Goal: Information Seeking & Learning: Compare options

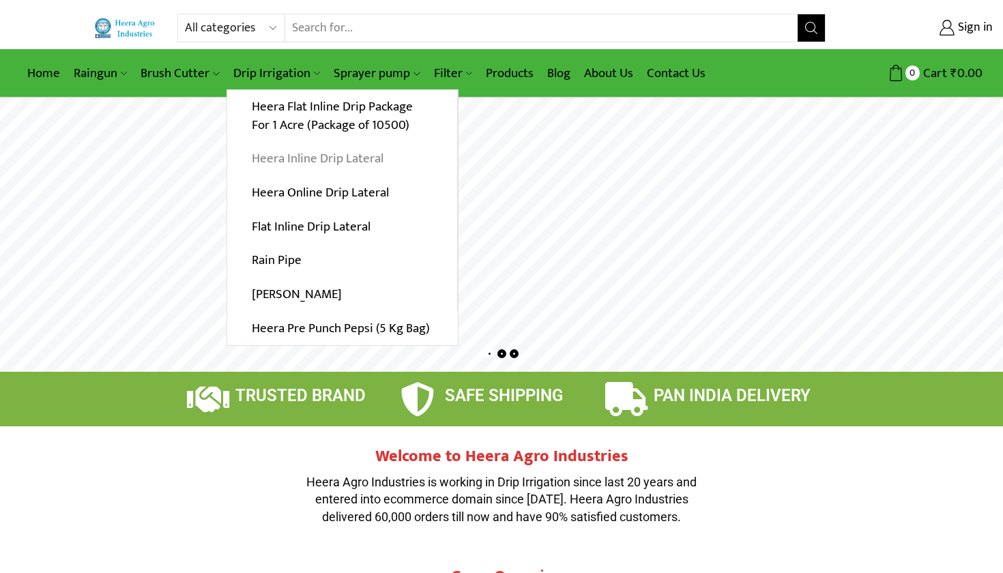
click at [304, 156] on link "Heera Inline Drip Lateral" at bounding box center [342, 159] width 230 height 34
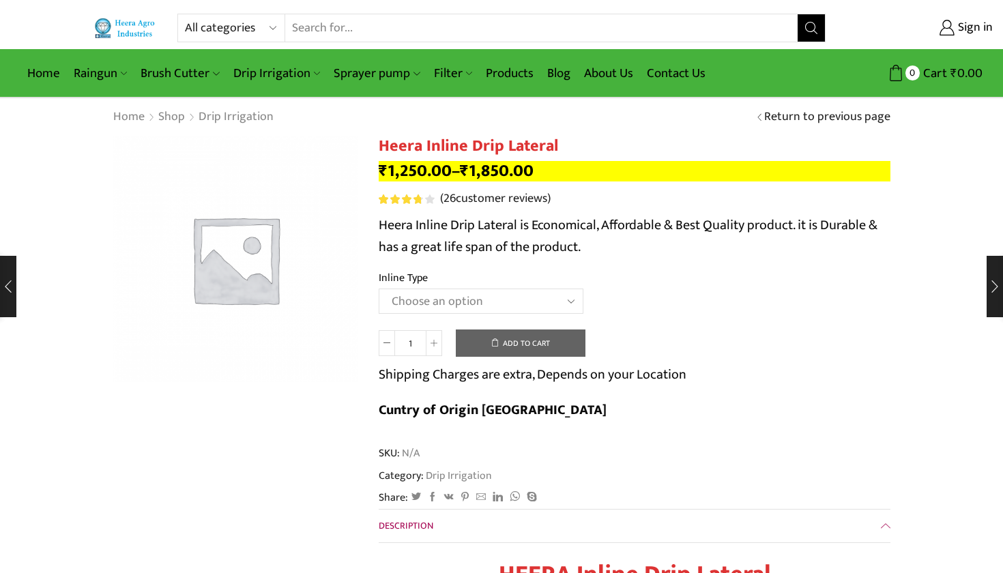
select select "Heera Inline 20 MM (38CM)"
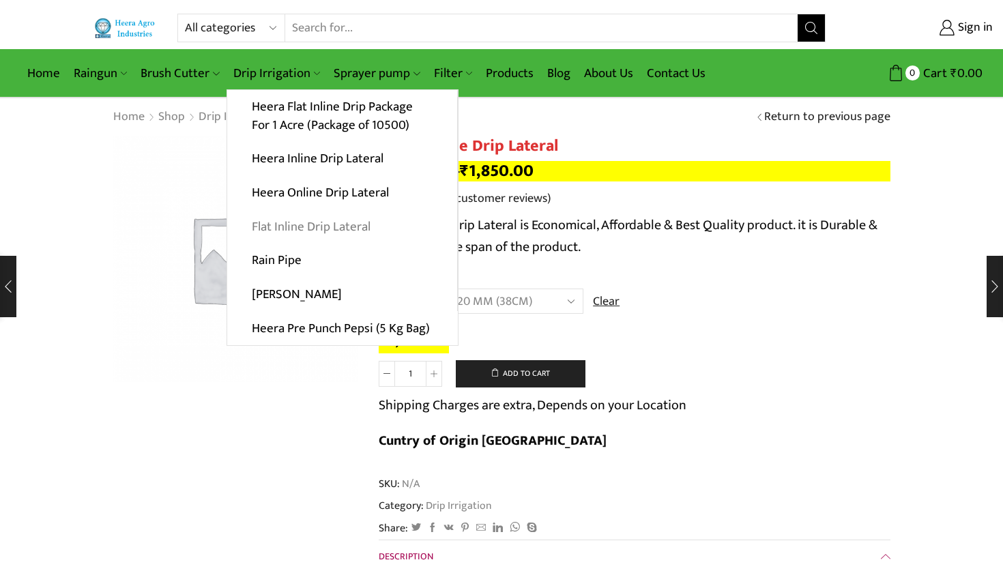
click at [283, 224] on link "Flat Inline Drip Lateral" at bounding box center [342, 227] width 230 height 34
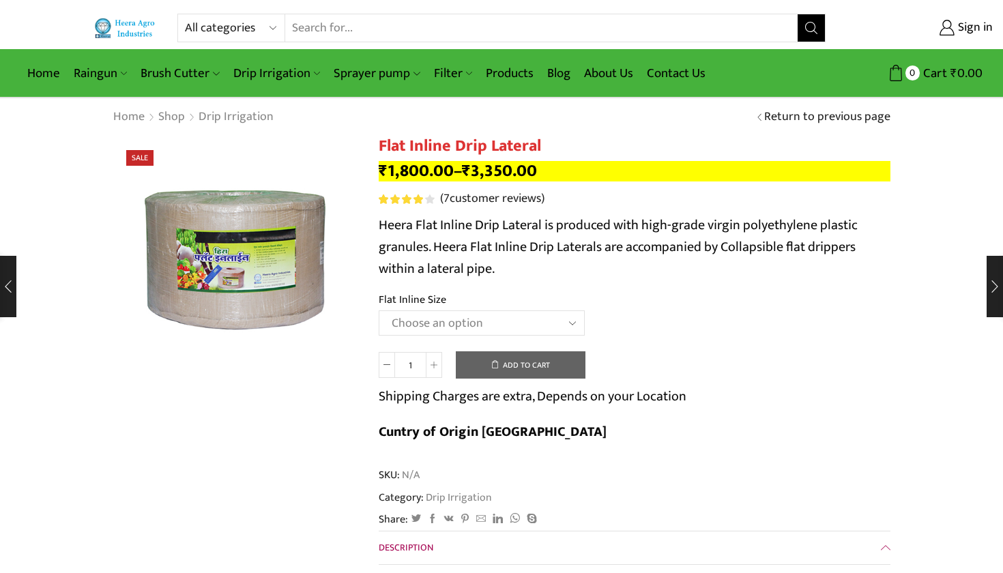
select select "20 MM 0.40 Thickness (30 CM)"
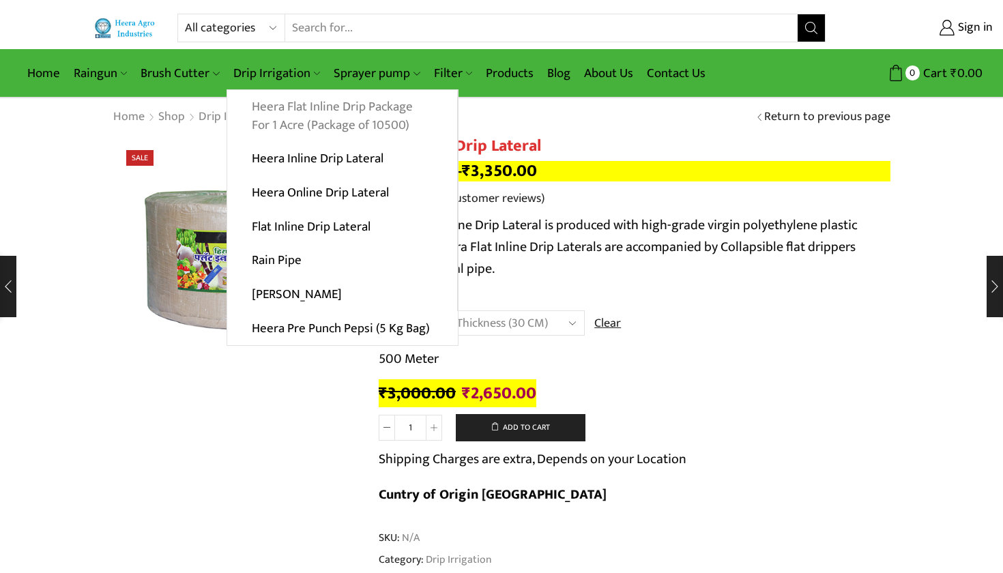
click at [343, 114] on link "Heera Flat Inline Drip Package For 1 Acre (Package of 10500)" at bounding box center [342, 116] width 230 height 53
